Goal: Transaction & Acquisition: Register for event/course

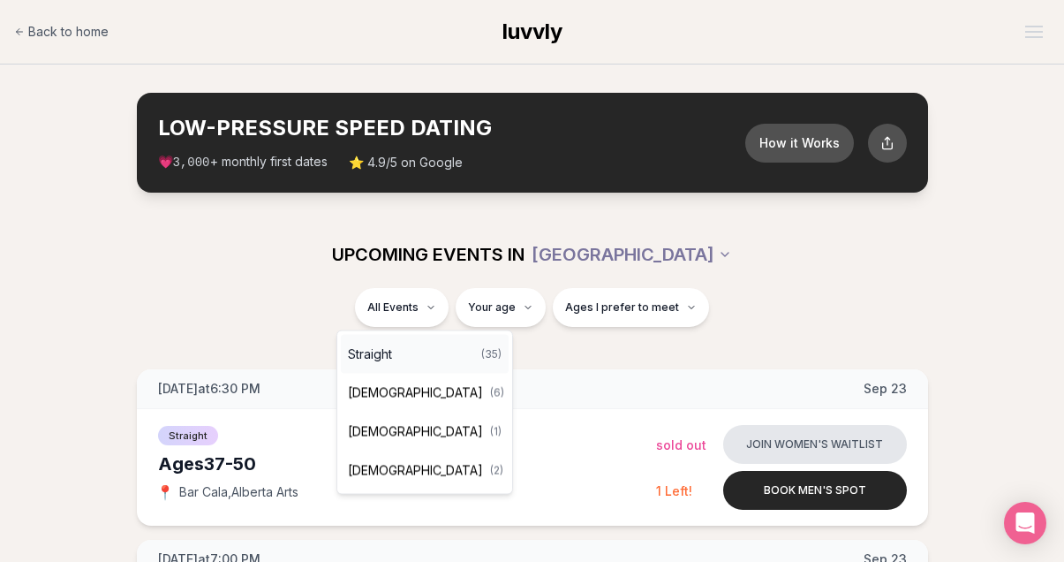
click at [420, 349] on div "Straight ( 35 )" at bounding box center [425, 354] width 168 height 39
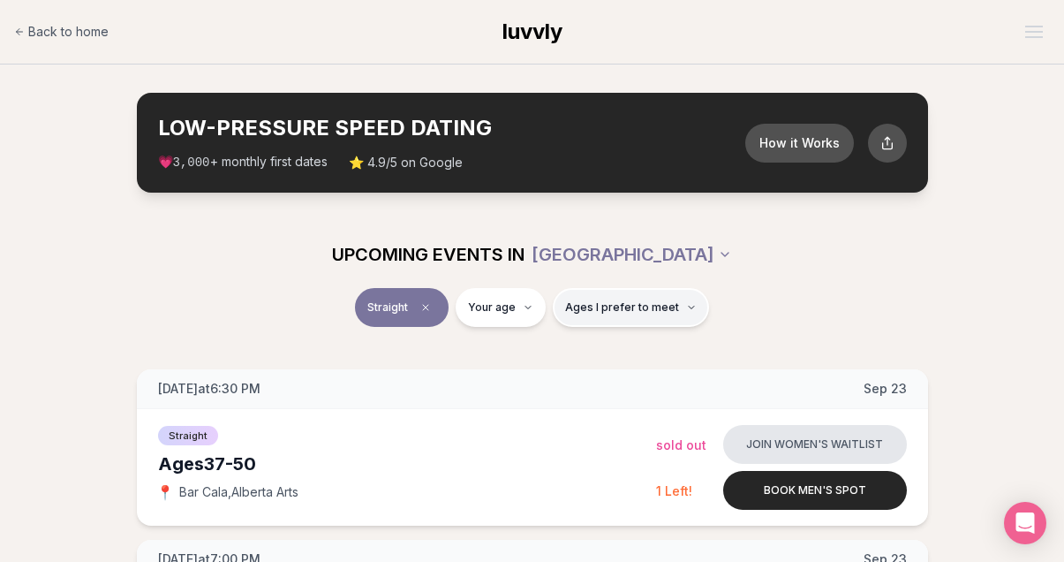
click at [690, 306] on icon "button" at bounding box center [691, 307] width 11 height 11
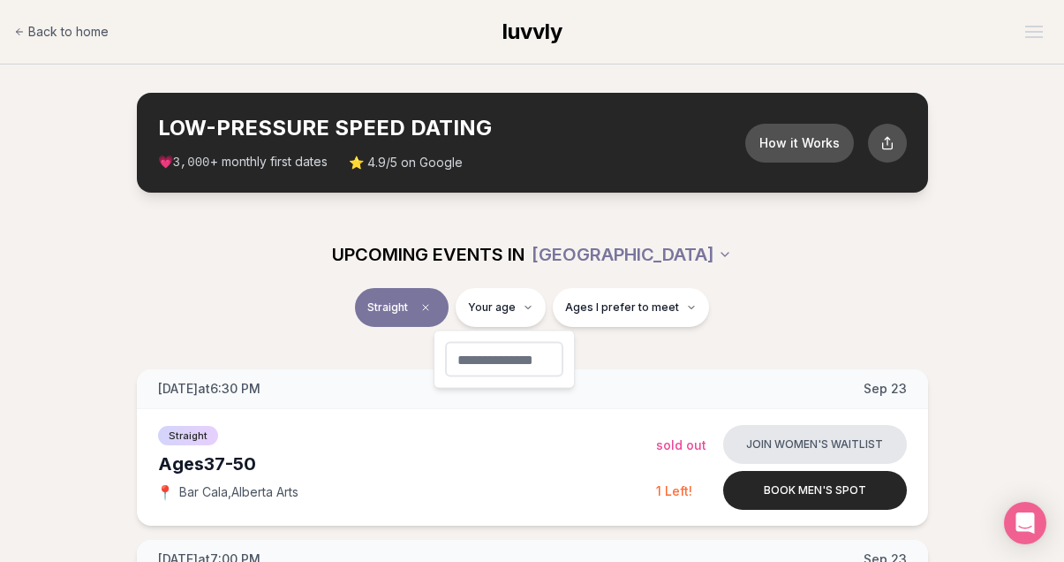
type input "**"
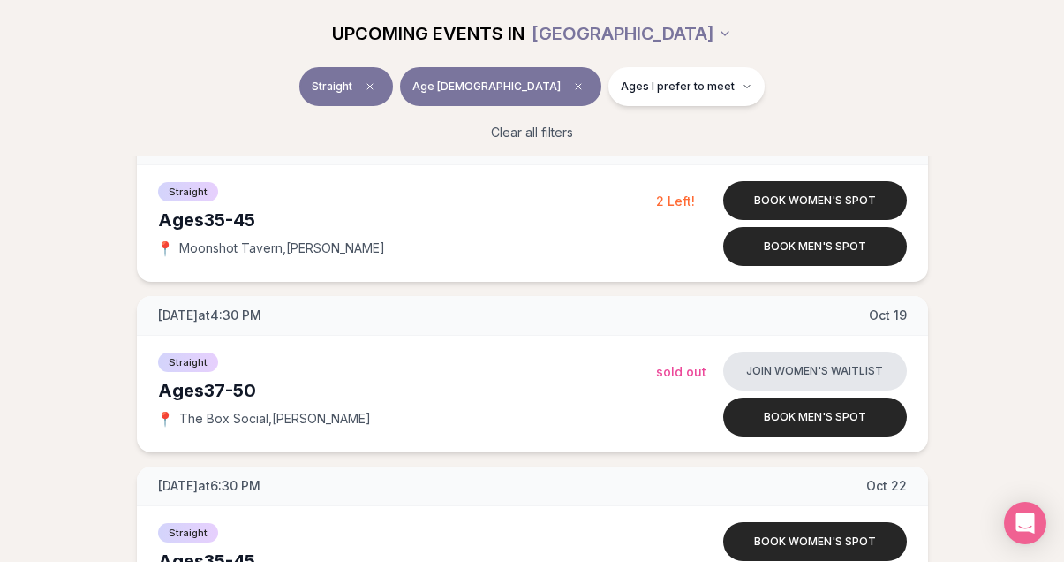
scroll to position [952, 0]
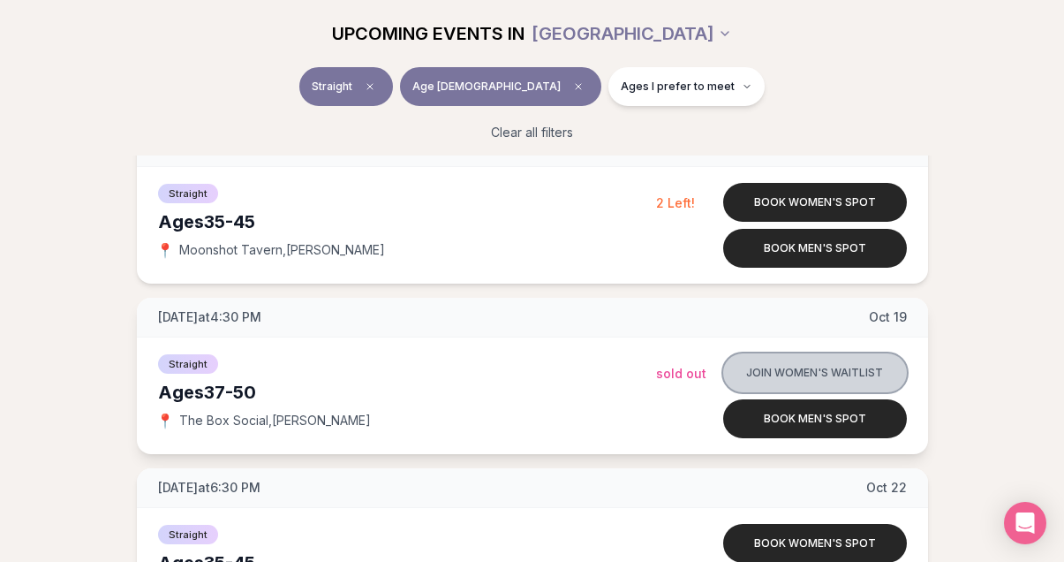
click at [805, 375] on button "Join women's waitlist" at bounding box center [815, 372] width 184 height 39
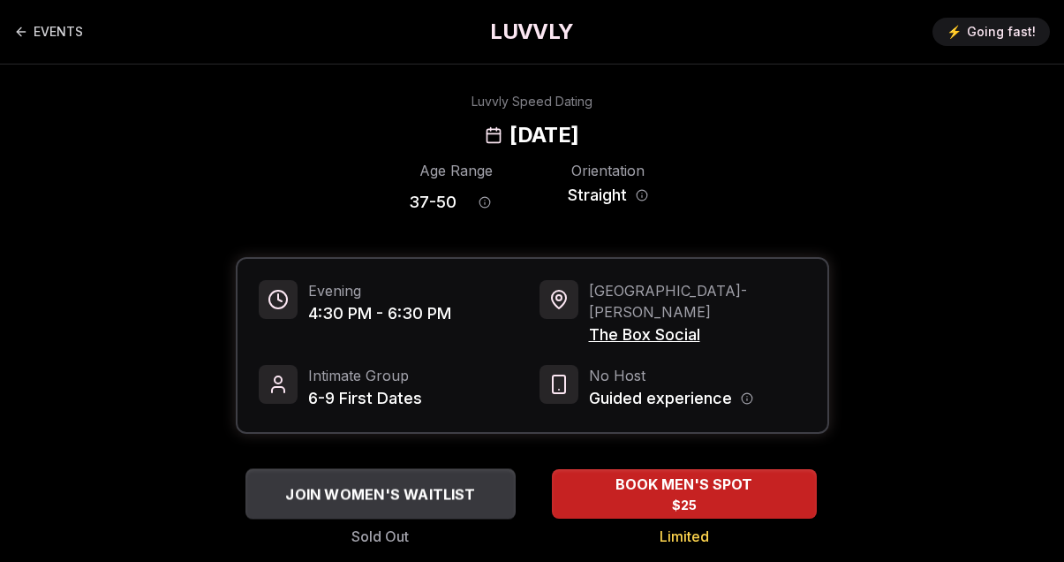
click at [398, 483] on span "JOIN WOMEN'S WAITLIST" at bounding box center [380, 493] width 197 height 21
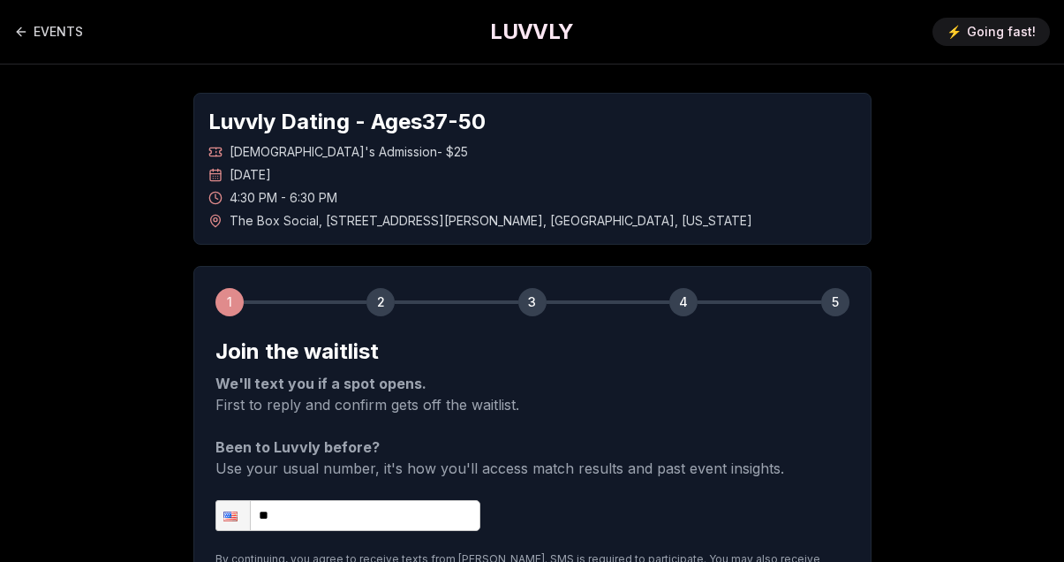
click at [347, 521] on input "**" at bounding box center [347, 515] width 265 height 31
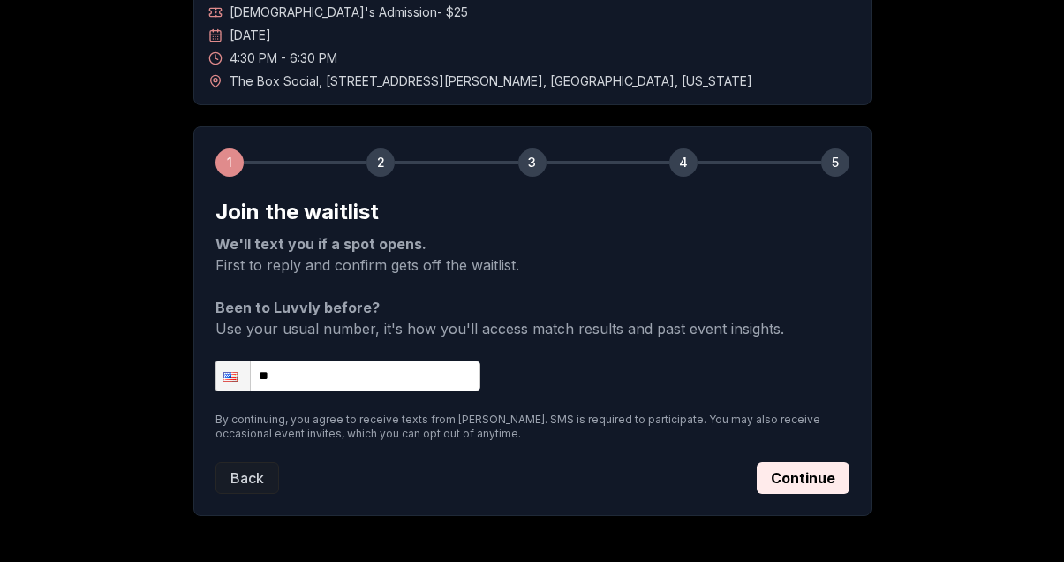
scroll to position [147, 0]
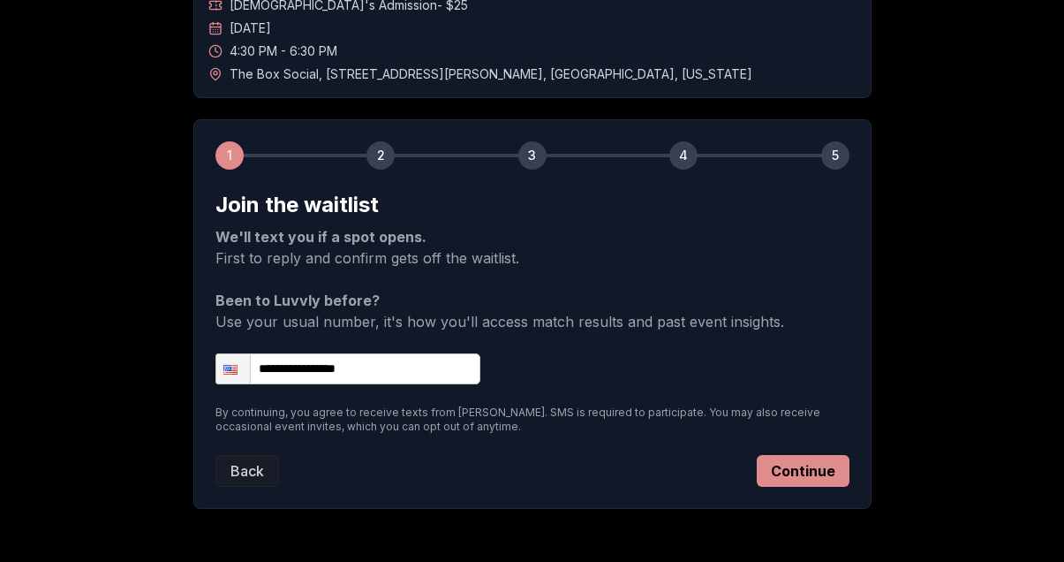
type input "**********"
click at [792, 473] on button "Continue" at bounding box center [803, 471] width 93 height 32
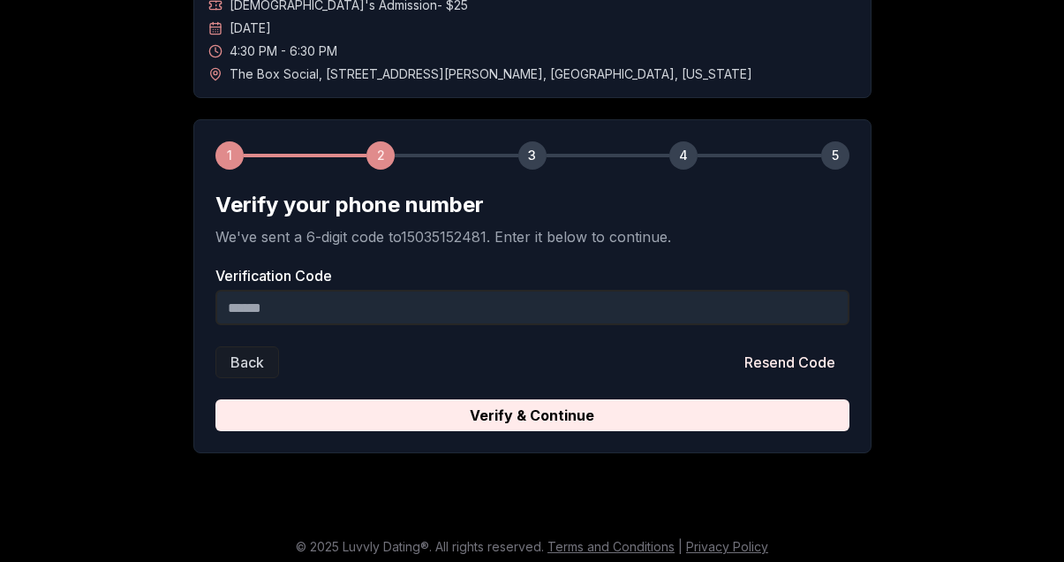
click at [374, 304] on input "Verification Code" at bounding box center [532, 307] width 634 height 35
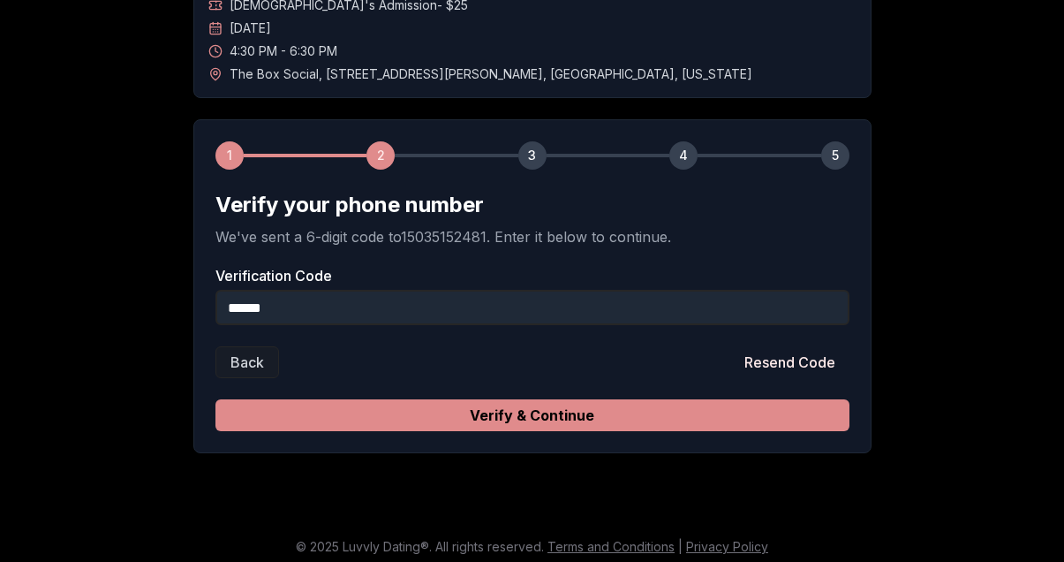
type input "******"
click at [376, 420] on button "Verify & Continue" at bounding box center [532, 415] width 634 height 32
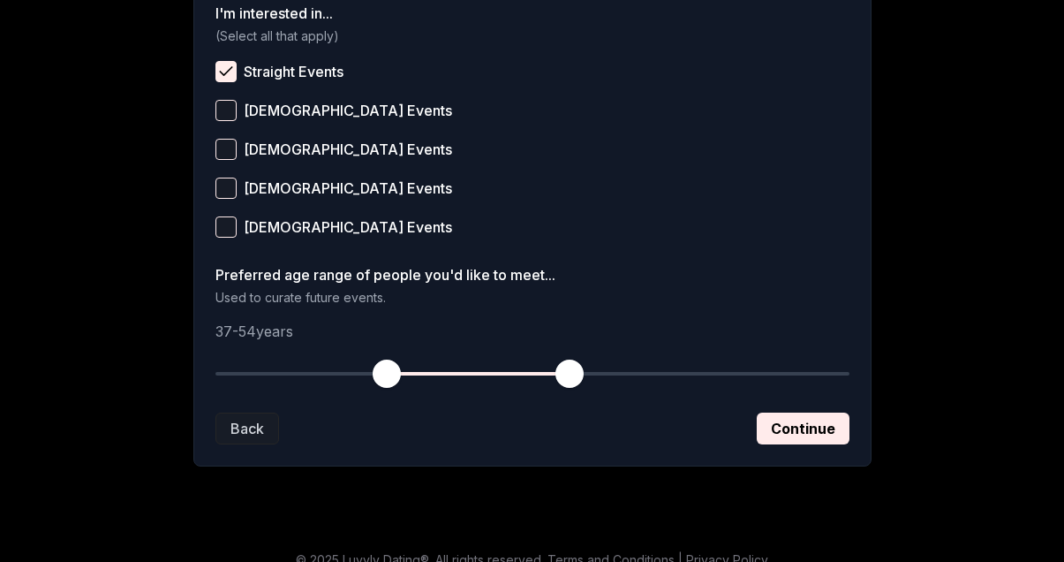
scroll to position [769, 0]
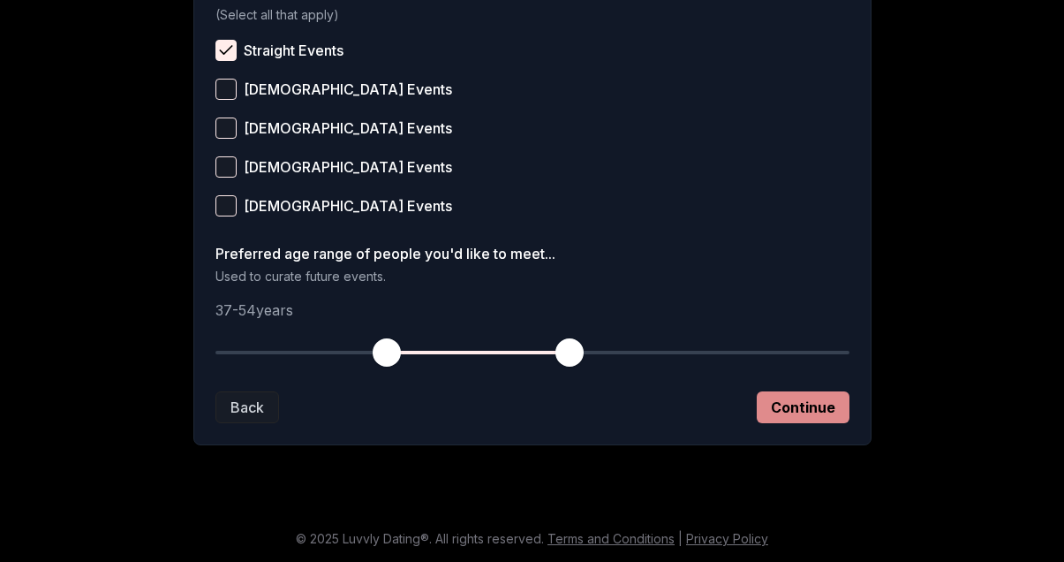
click at [800, 408] on button "Continue" at bounding box center [803, 407] width 93 height 32
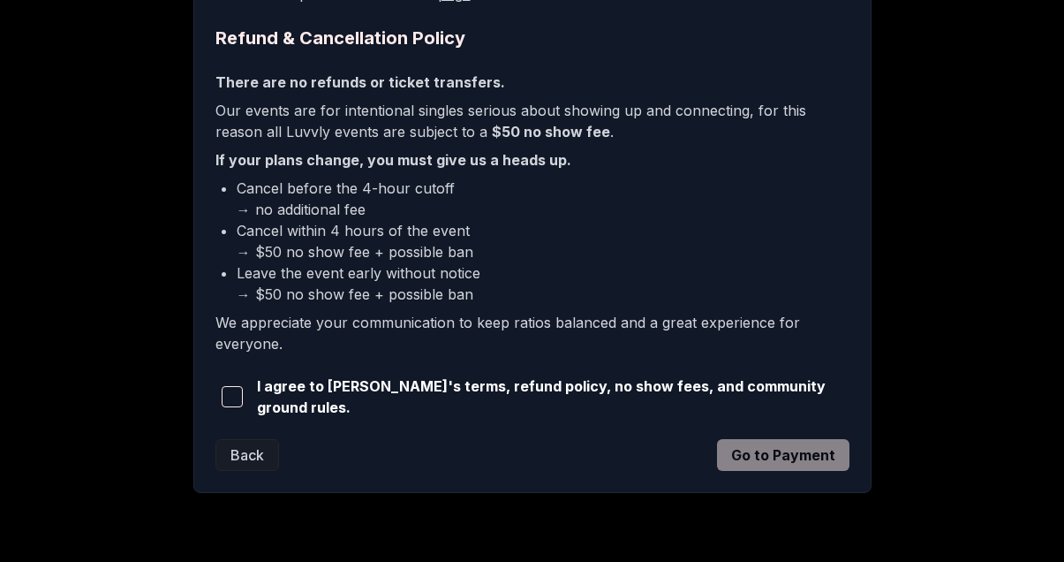
scroll to position [511, 0]
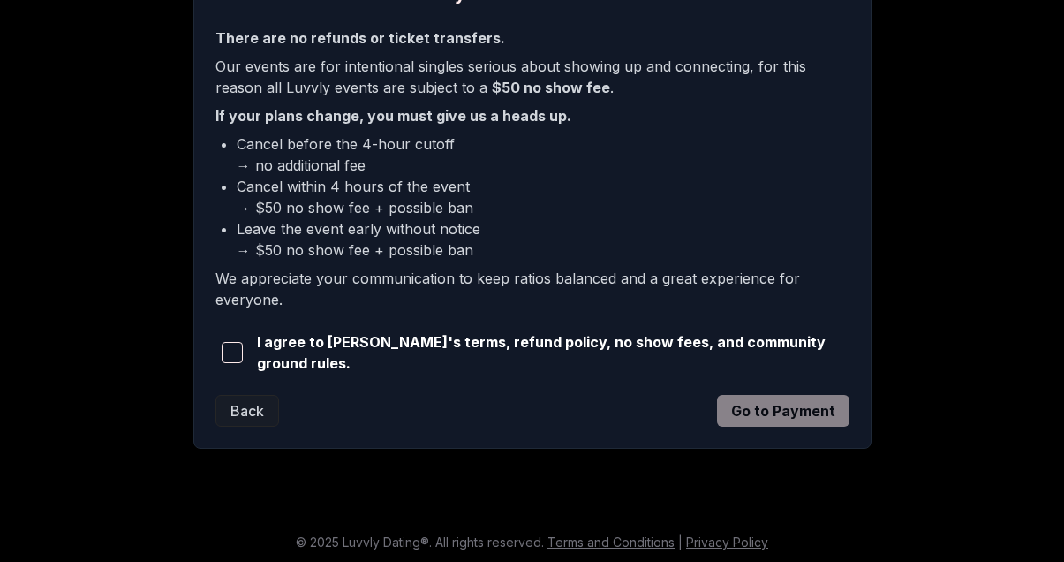
click at [242, 350] on span "button" at bounding box center [232, 352] width 21 height 21
click at [778, 410] on button "Go to Payment" at bounding box center [783, 411] width 132 height 32
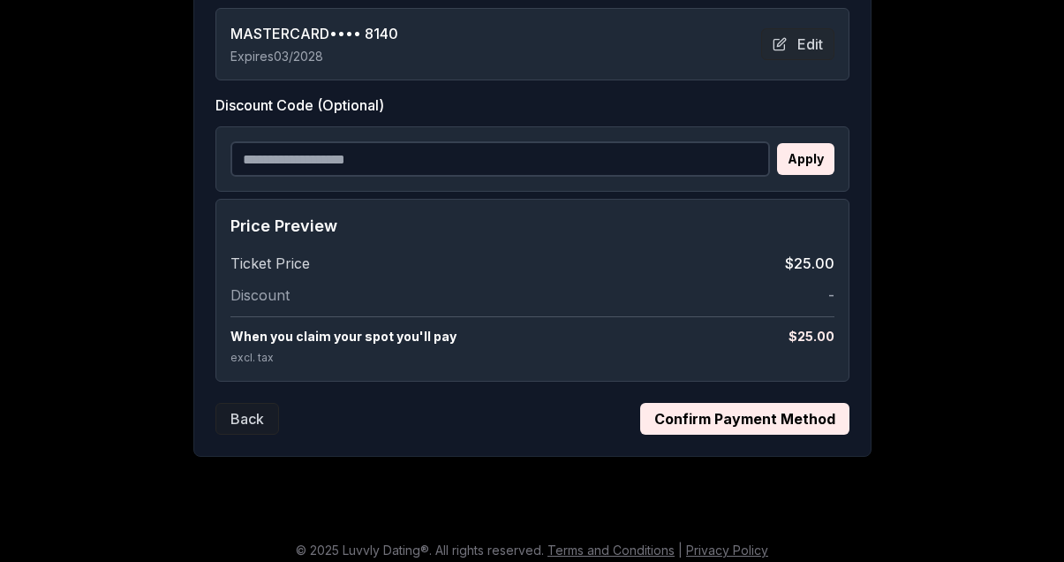
scroll to position [419, 0]
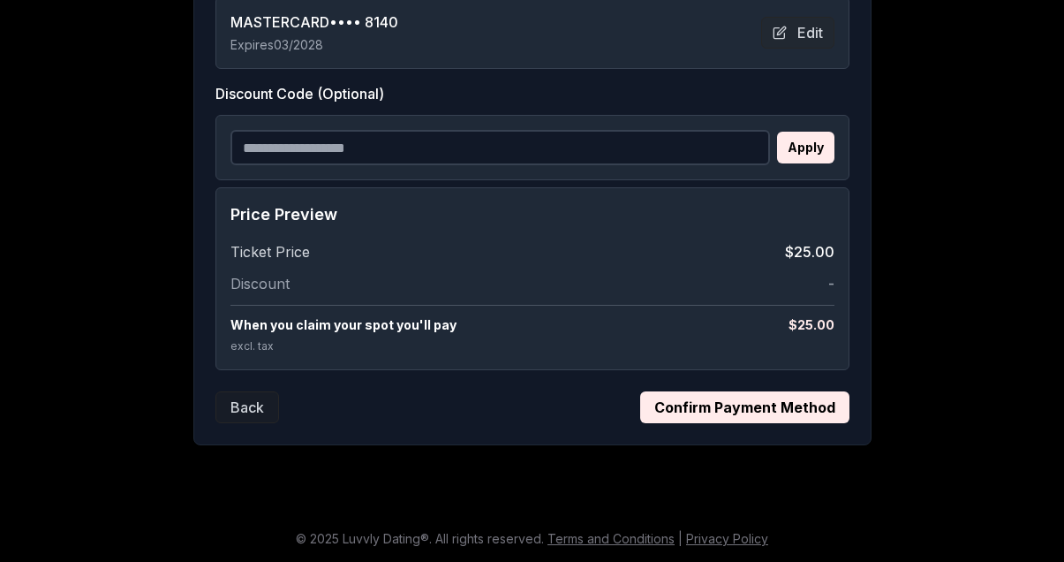
click at [736, 408] on button "Confirm Payment Method" at bounding box center [744, 407] width 209 height 32
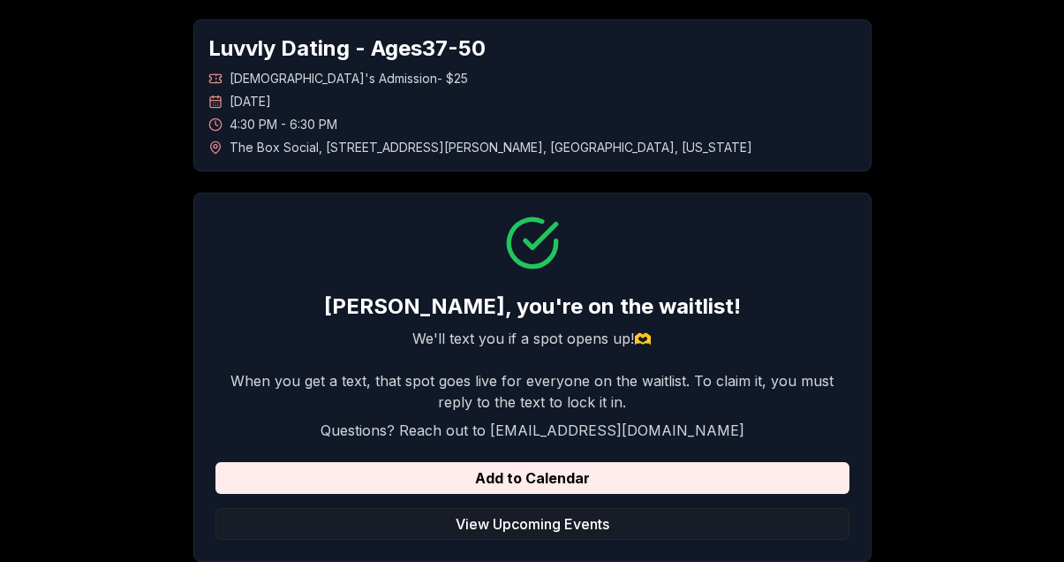
scroll to position [72, 0]
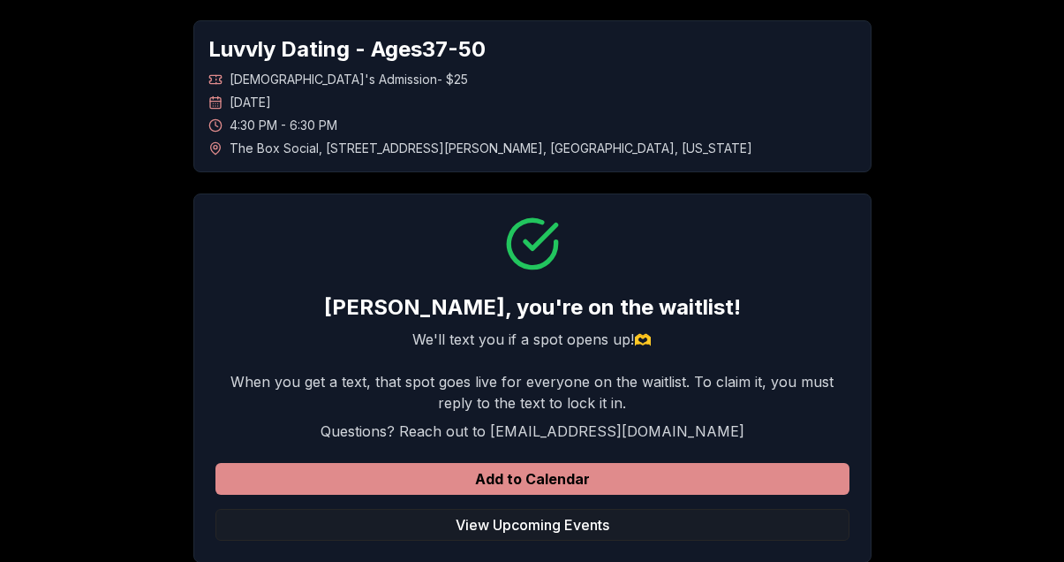
click at [599, 486] on button "Add to Calendar" at bounding box center [532, 479] width 634 height 32
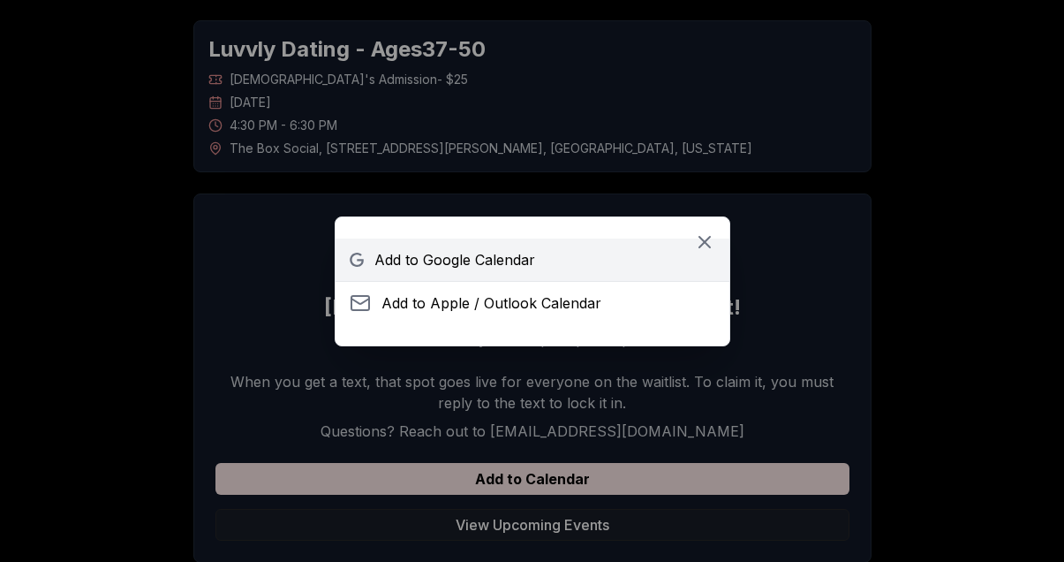
click at [530, 263] on span "Add to Google Calendar" at bounding box center [454, 259] width 161 height 21
